Goal: Task Accomplishment & Management: Manage account settings

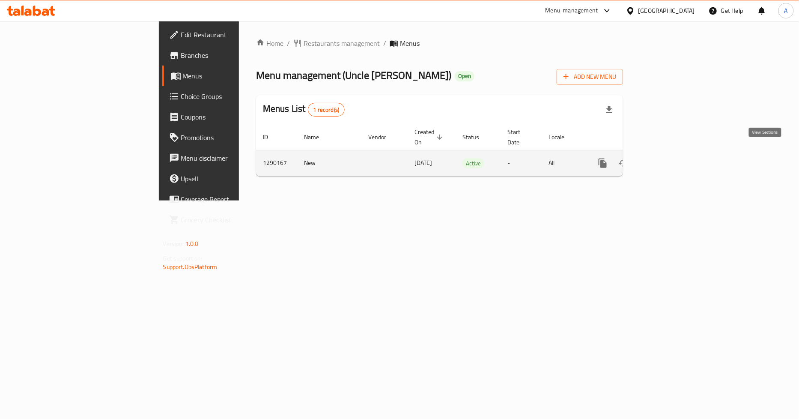
click at [675, 158] on link "enhanced table" at bounding box center [664, 163] width 21 height 21
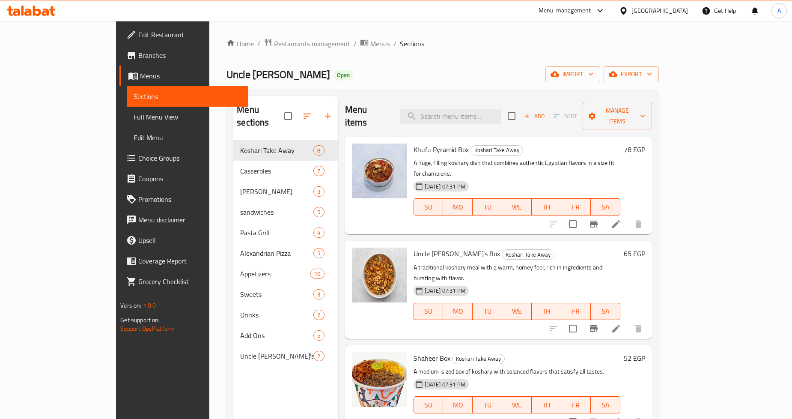
click at [138, 59] on span "Branches" at bounding box center [189, 55] width 103 height 10
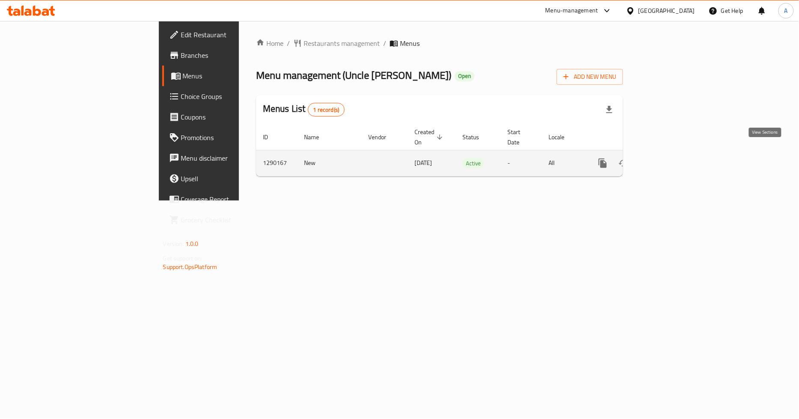
click at [670, 158] on icon "enhanced table" at bounding box center [664, 163] width 10 height 10
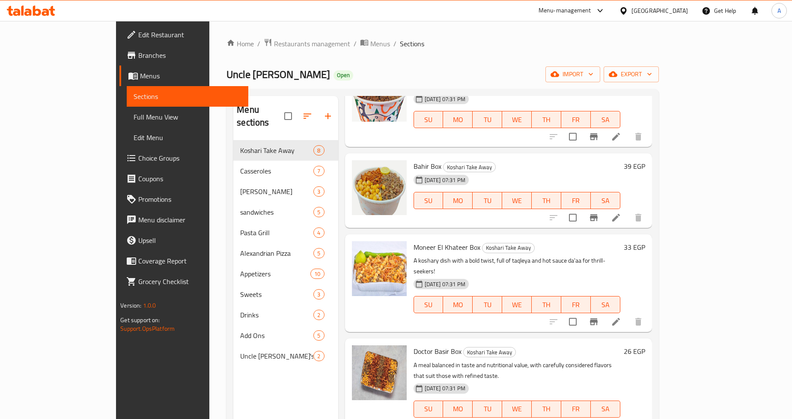
scroll to position [324, 0]
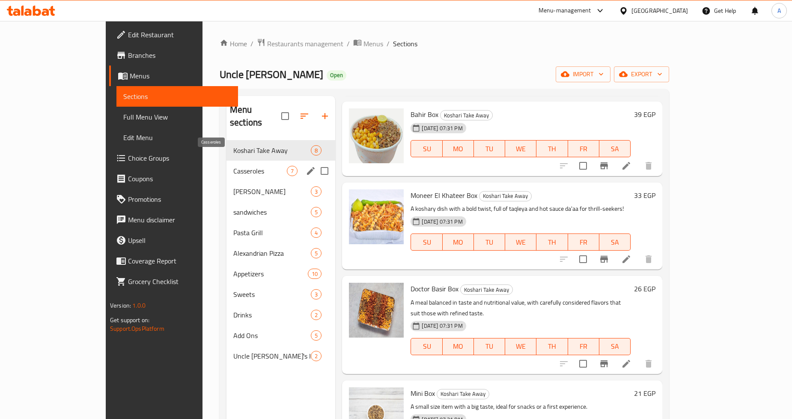
drag, startPoint x: 217, startPoint y: 156, endPoint x: 221, endPoint y: 159, distance: 4.6
click at [233, 166] on span "Casseroles" at bounding box center [260, 171] width 54 height 10
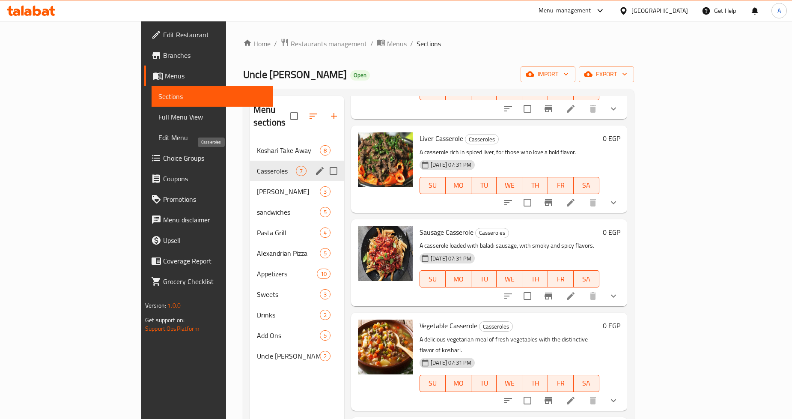
scroll to position [257, 0]
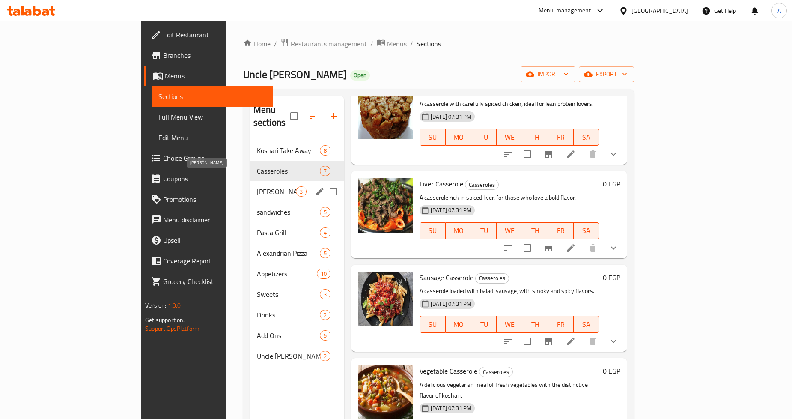
click at [257, 186] on span "[PERSON_NAME]" at bounding box center [276, 191] width 39 height 10
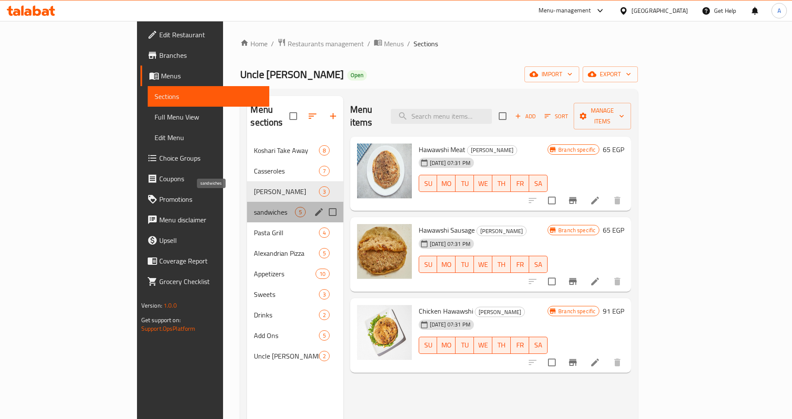
click at [254, 207] on span "sandwiches" at bounding box center [274, 212] width 41 height 10
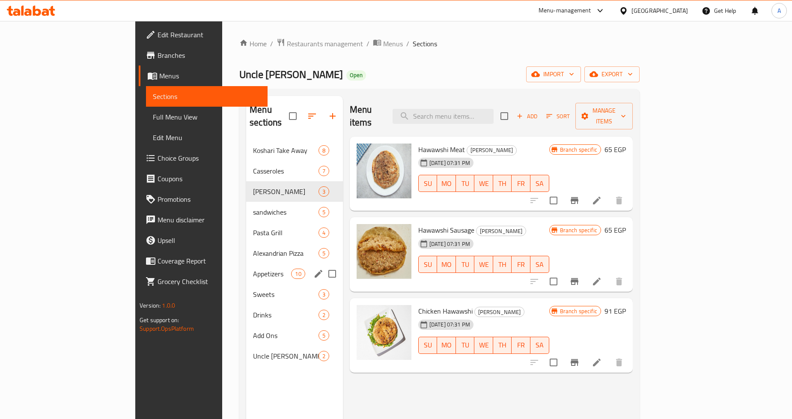
click at [253, 268] on span "Appetizers" at bounding box center [272, 273] width 38 height 10
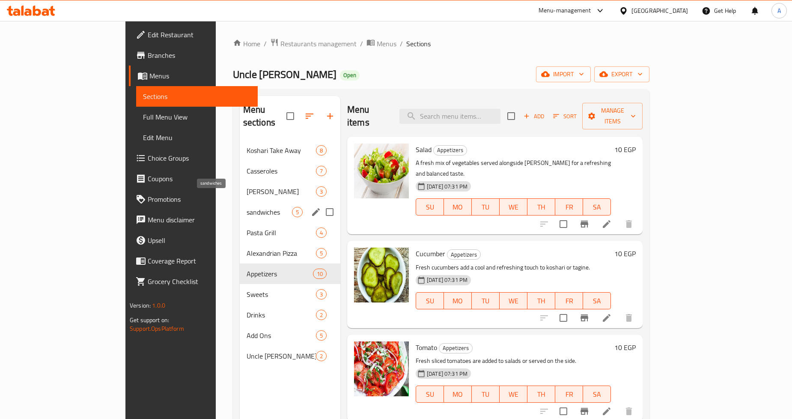
click at [247, 207] on span "sandwiches" at bounding box center [269, 212] width 45 height 10
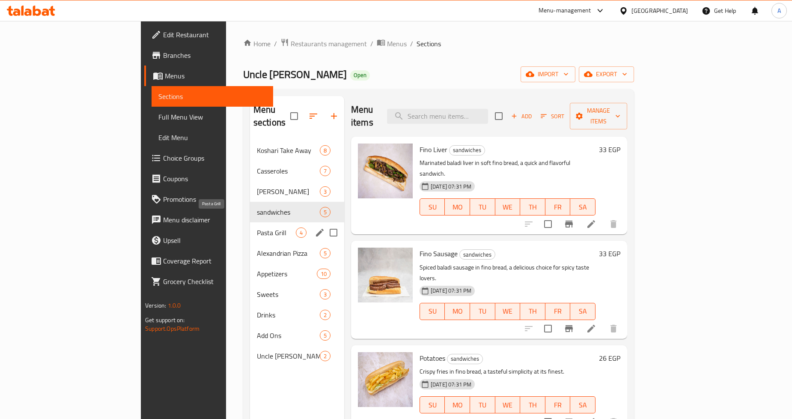
click at [257, 227] on span "Pasta Grill" at bounding box center [276, 232] width 39 height 10
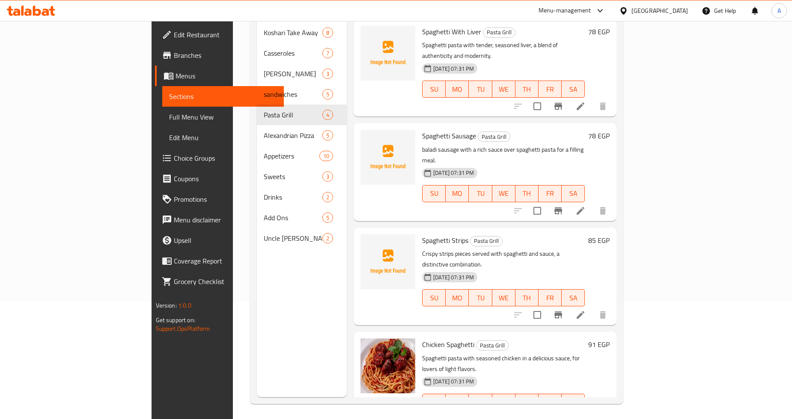
scroll to position [120, 0]
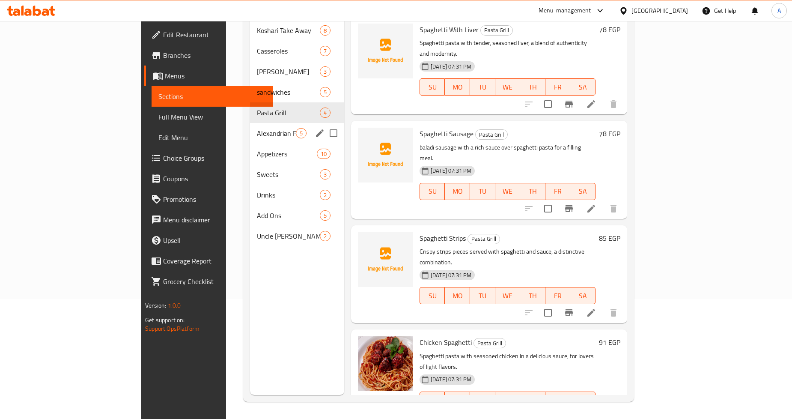
click at [257, 128] on span "Alexandrian Pizza" at bounding box center [276, 133] width 39 height 10
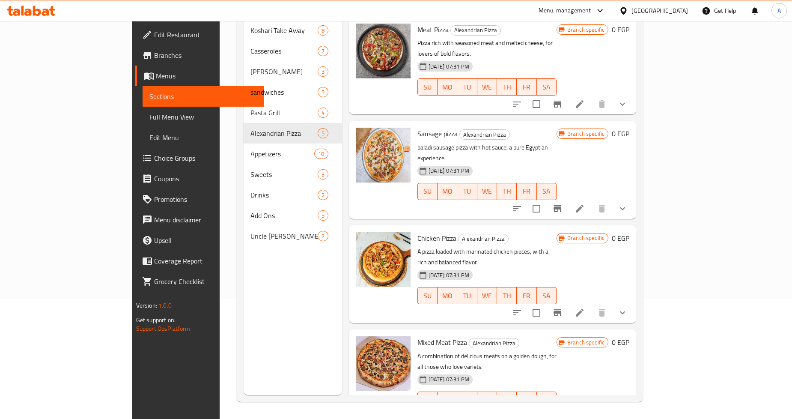
click at [154, 56] on span "Branches" at bounding box center [205, 55] width 103 height 10
